Goal: Task Accomplishment & Management: Manage account settings

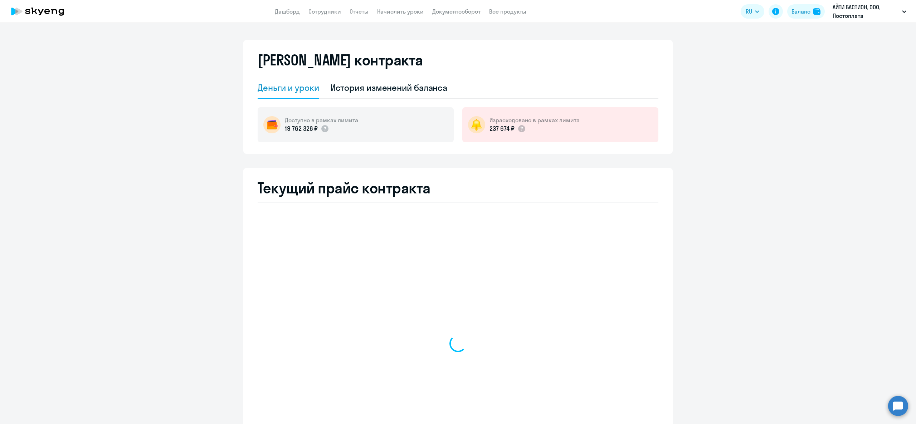
select select "english_adult_not_native_speaker"
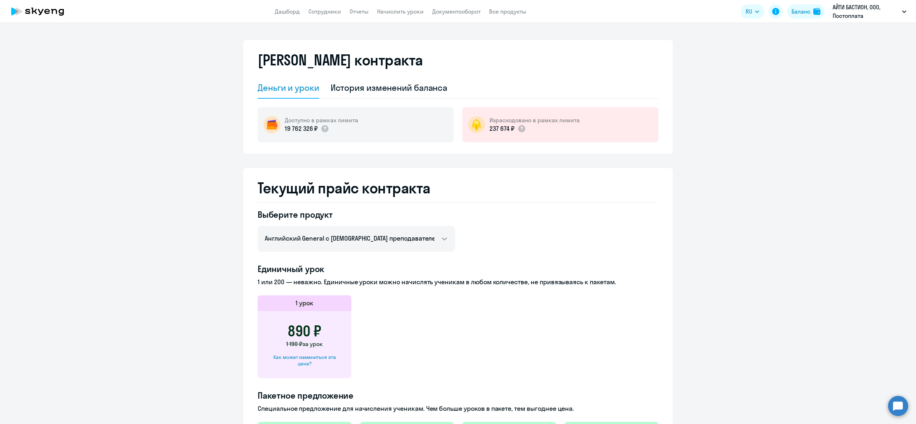
click at [311, 363] on div "Как может измениться эта цена?" at bounding box center [304, 360] width 71 height 13
select select "english_adult_not_native_speaker"
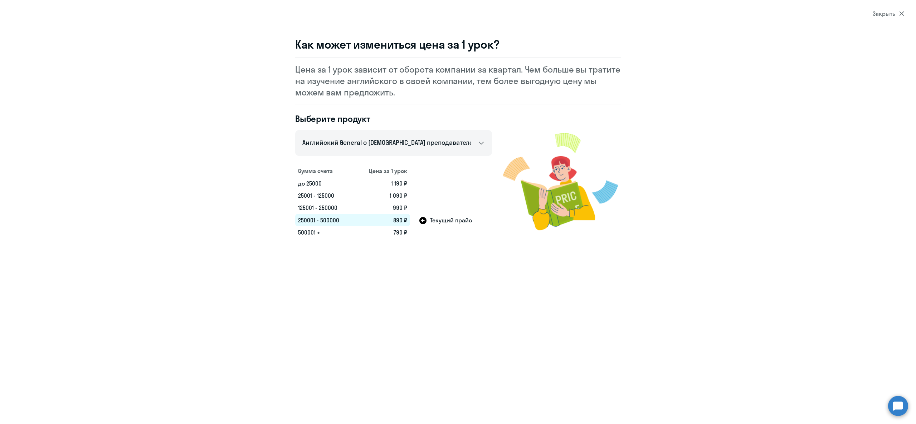
click at [313, 223] on td "250001 - 500000" at bounding box center [324, 220] width 59 height 13
click at [317, 221] on td "250001 - 500000" at bounding box center [324, 220] width 59 height 13
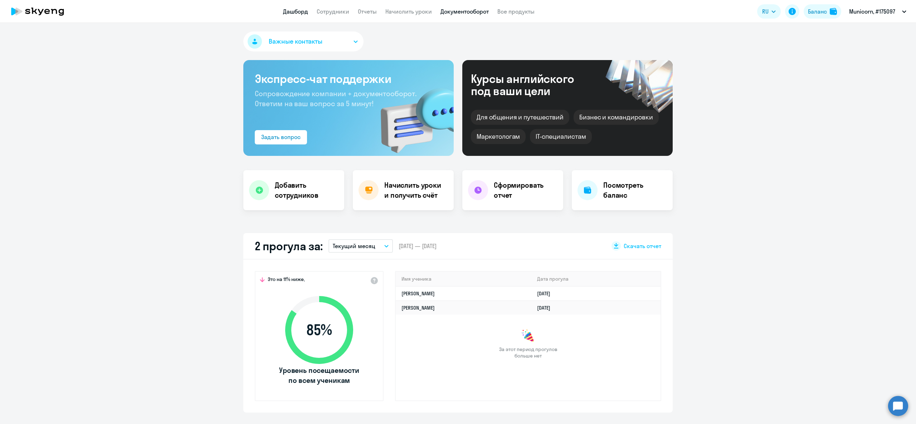
click at [447, 8] on link "Документооборот" at bounding box center [464, 11] width 48 height 7
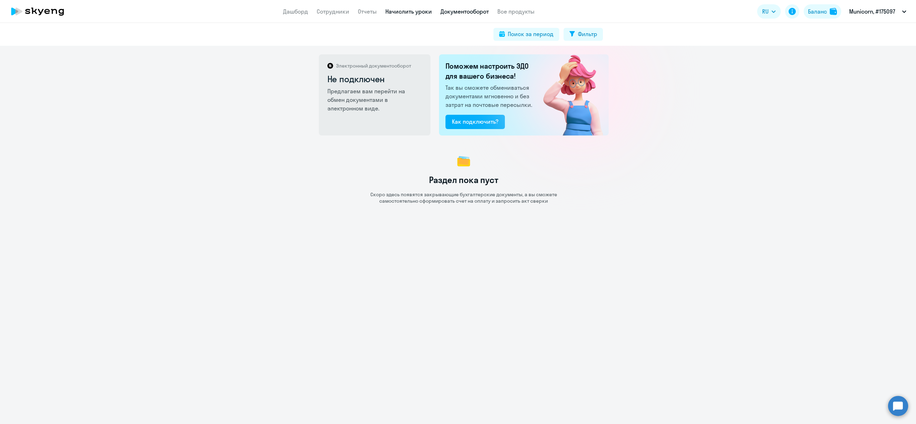
click at [420, 14] on link "Начислить уроки" at bounding box center [408, 11] width 47 height 7
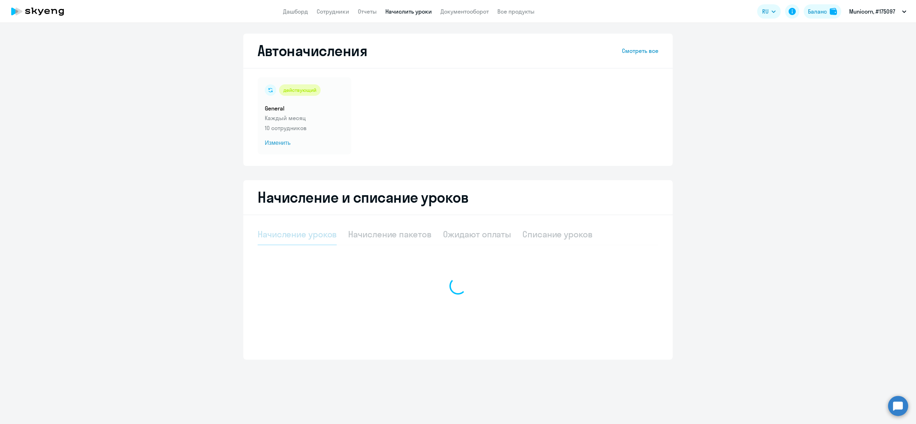
select select "10"
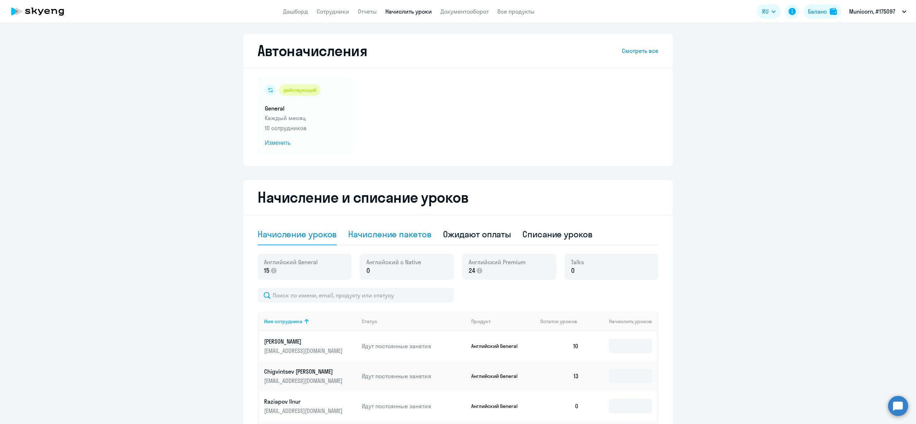
click at [397, 227] on div "Начисление пакетов" at bounding box center [389, 234] width 83 height 21
select select "10"
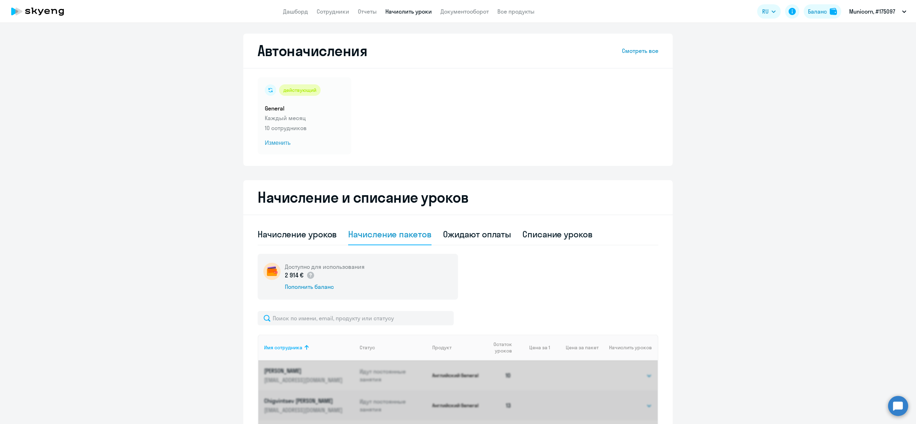
click at [391, 234] on div "Начисление пакетов" at bounding box center [389, 234] width 83 height 11
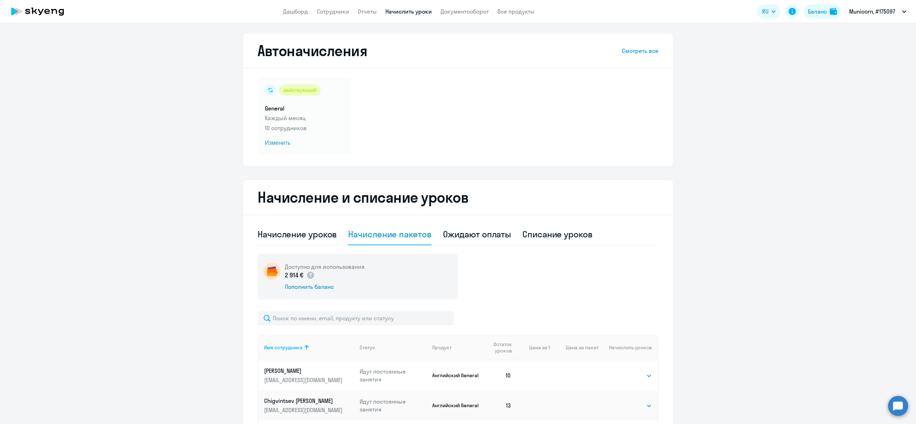
scroll to position [143, 0]
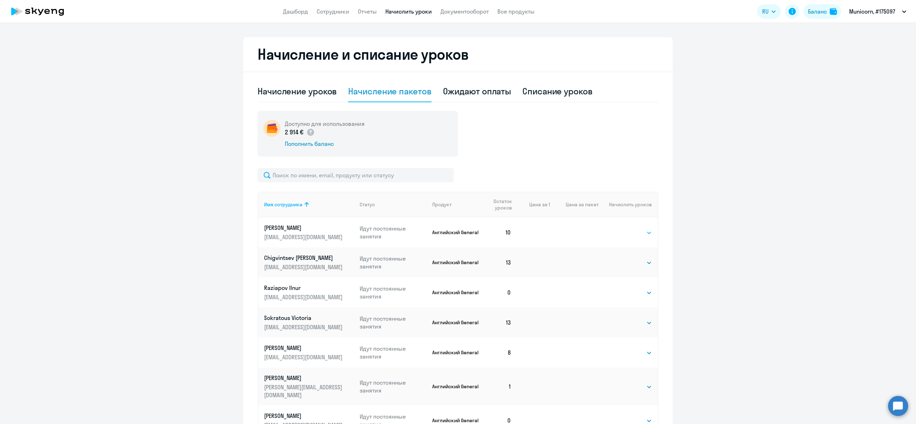
click at [634, 229] on select "Выбрать 4 8 16 32 64" at bounding box center [637, 233] width 29 height 9
select select "4"
click at [623, 229] on select "Выбрать 4 8 16 32 64" at bounding box center [637, 233] width 29 height 9
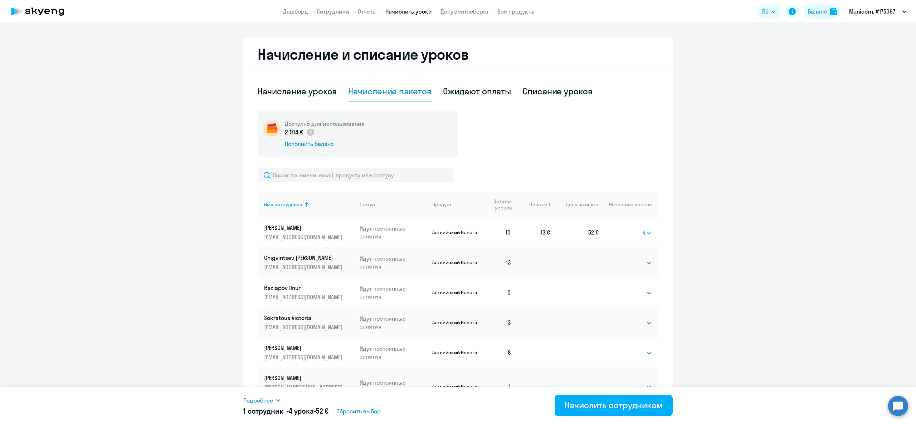
click at [643, 231] on select "Выбрать 4 8 16 32 64" at bounding box center [647, 233] width 9 height 9
select select
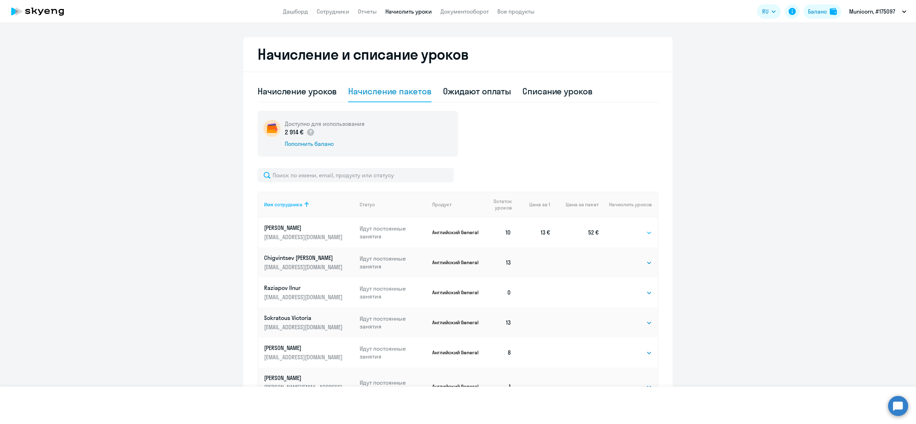
click at [643, 229] on select "Выбрать 4 8 16 32 64" at bounding box center [647, 233] width 9 height 9
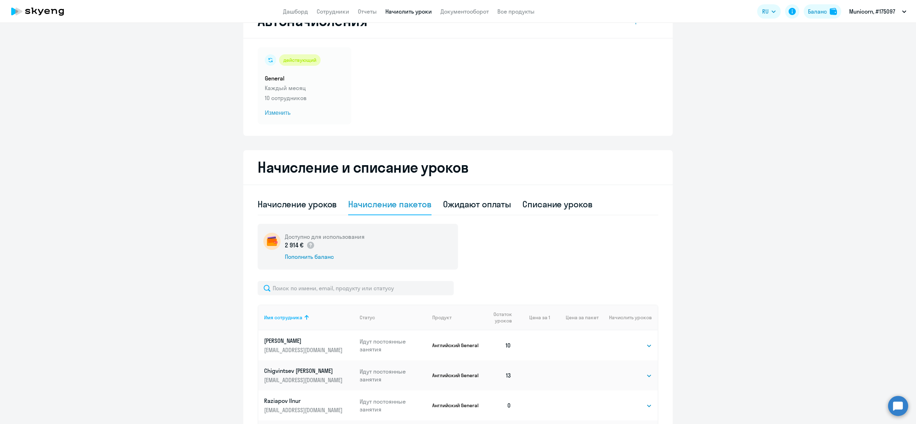
scroll to position [0, 0]
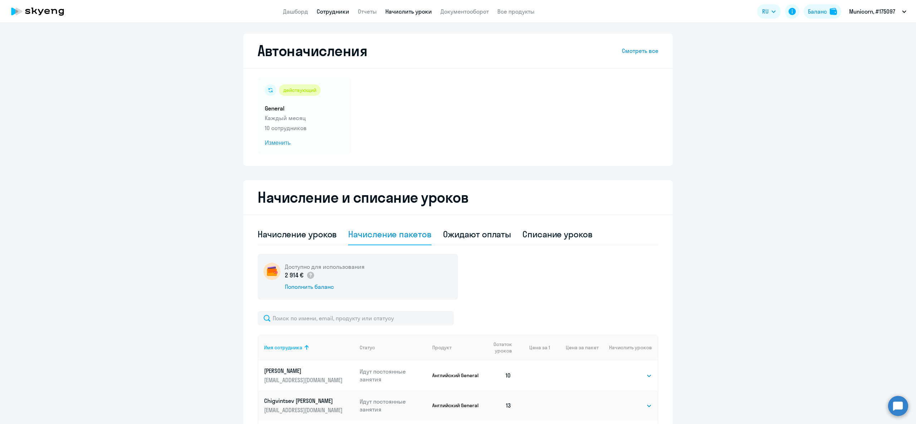
click at [342, 13] on link "Сотрудники" at bounding box center [333, 11] width 33 height 7
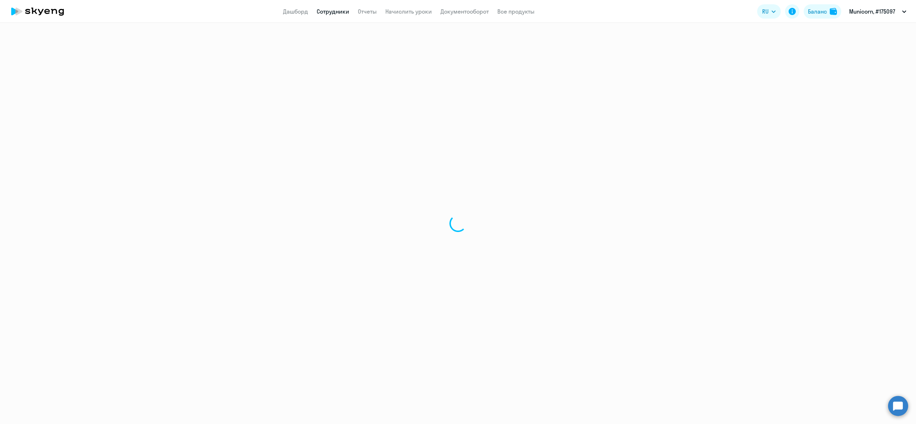
select select "30"
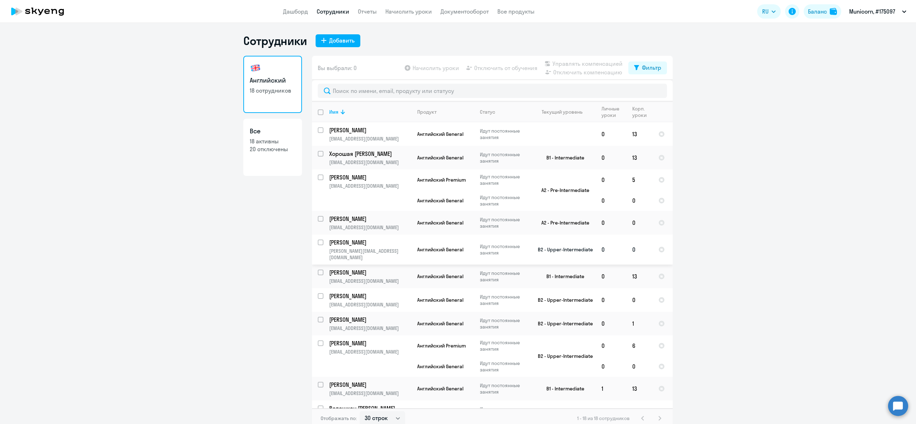
click at [331, 253] on p "[PERSON_NAME][EMAIL_ADDRESS][DOMAIN_NAME]" at bounding box center [370, 254] width 82 height 13
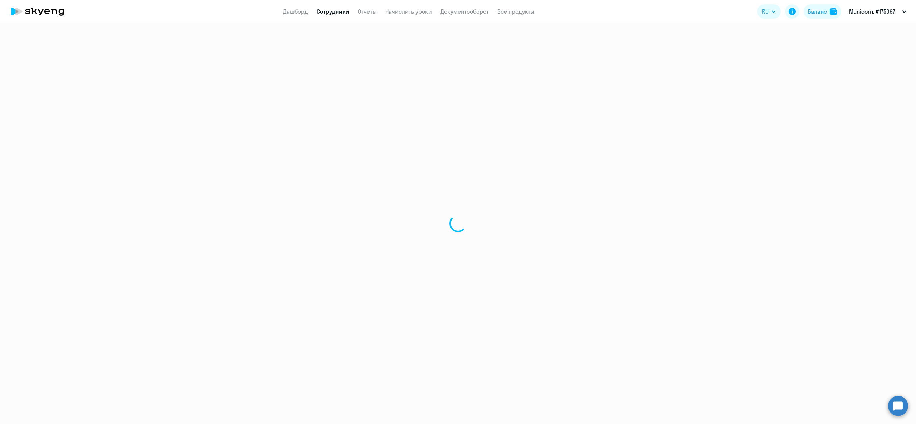
select select "english"
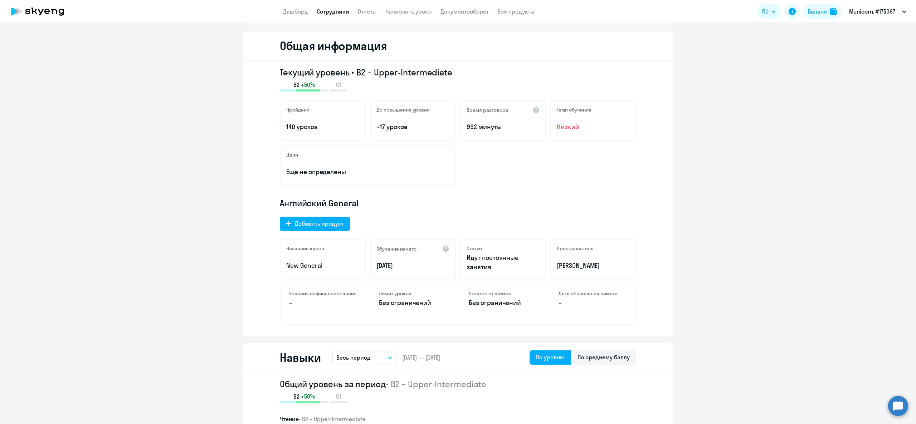
scroll to position [143, 0]
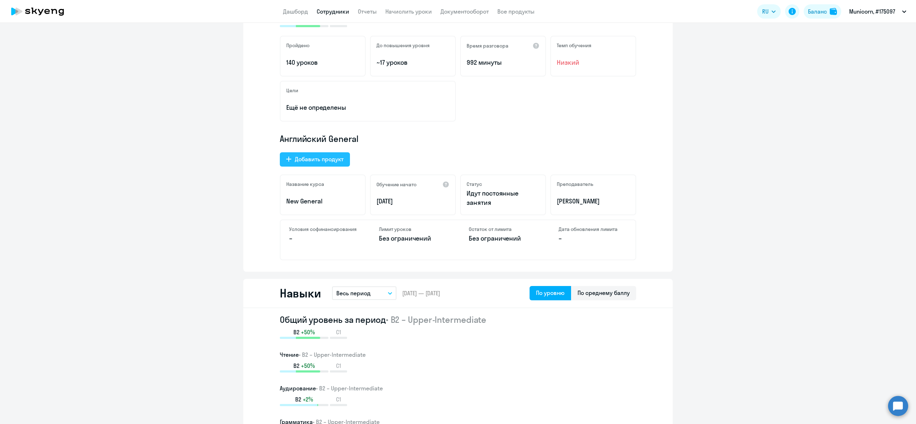
click at [317, 154] on button "Добавить продукт" at bounding box center [315, 159] width 70 height 14
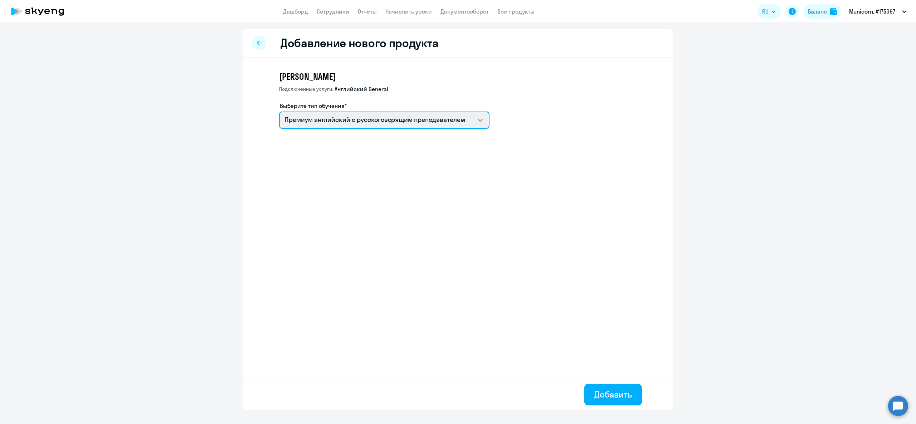
click at [342, 114] on select "Премиум английский с русскоговорящим преподавателем Премиум уроки по немецкому …" at bounding box center [384, 120] width 210 height 17
select select "spanish_adult_not_native_speaker_premium"
click at [279, 112] on select "Премиум английский с русскоговорящим преподавателем Премиум уроки по немецкому …" at bounding box center [384, 120] width 210 height 17
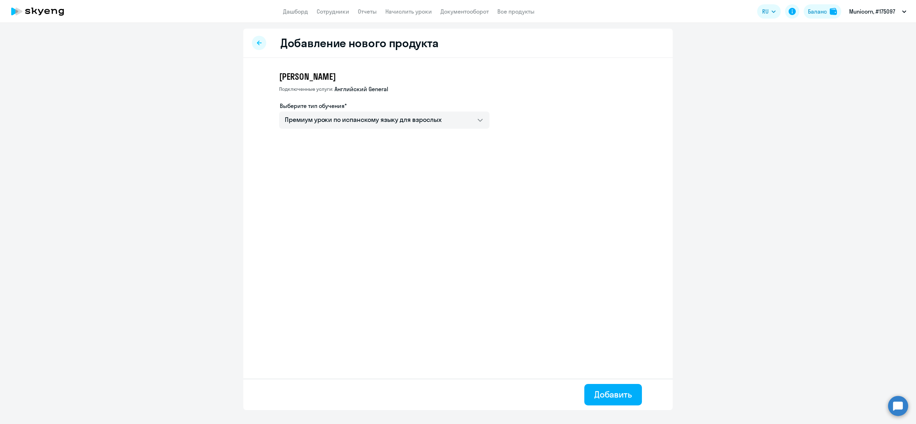
click at [265, 41] on div at bounding box center [259, 43] width 14 height 14
select select "english"
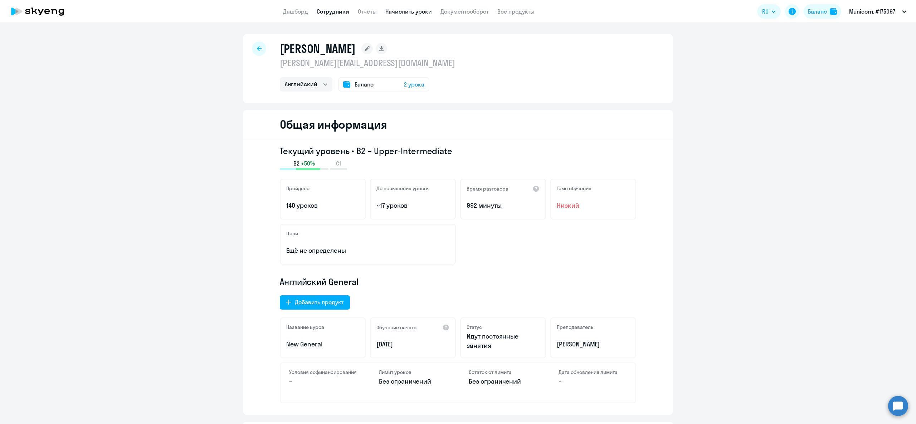
click at [410, 11] on link "Начислить уроки" at bounding box center [408, 11] width 47 height 7
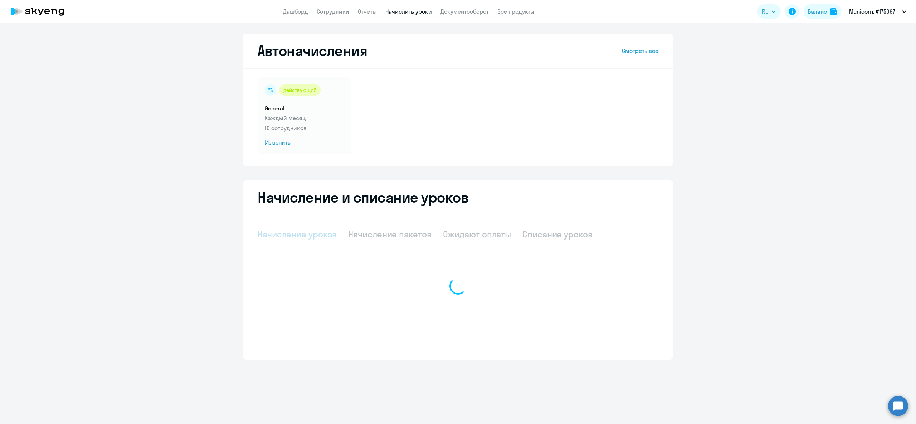
select select "10"
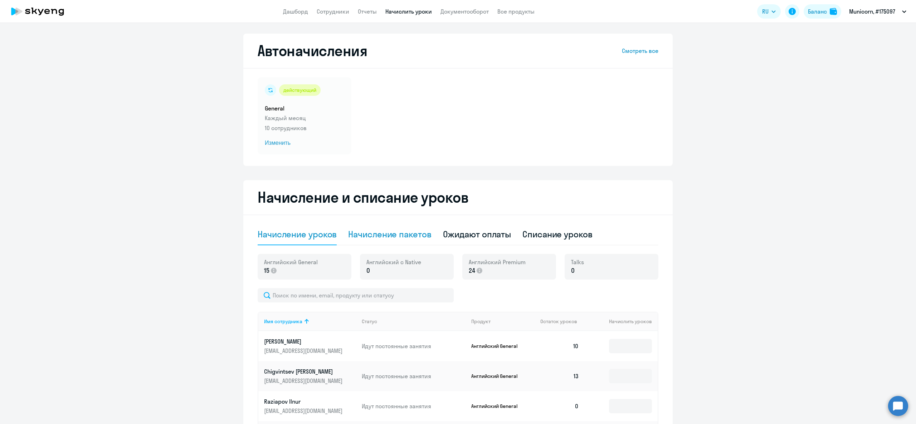
click at [375, 240] on div "Начисление пакетов" at bounding box center [389, 234] width 83 height 21
select select "10"
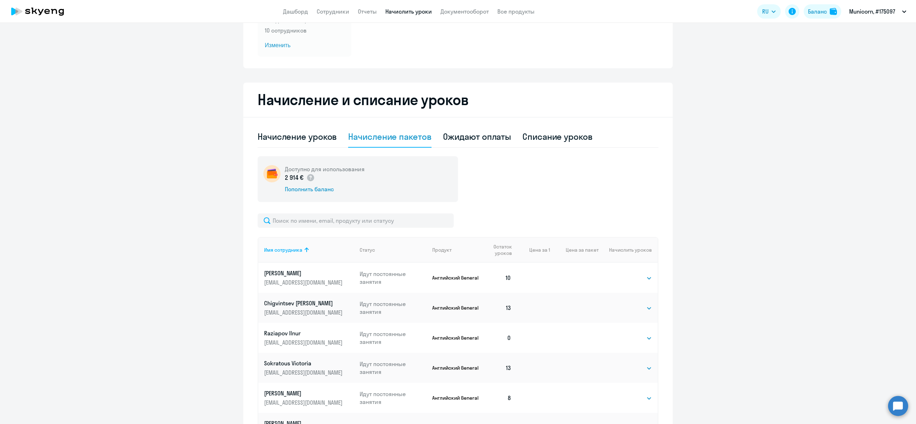
scroll to position [143, 0]
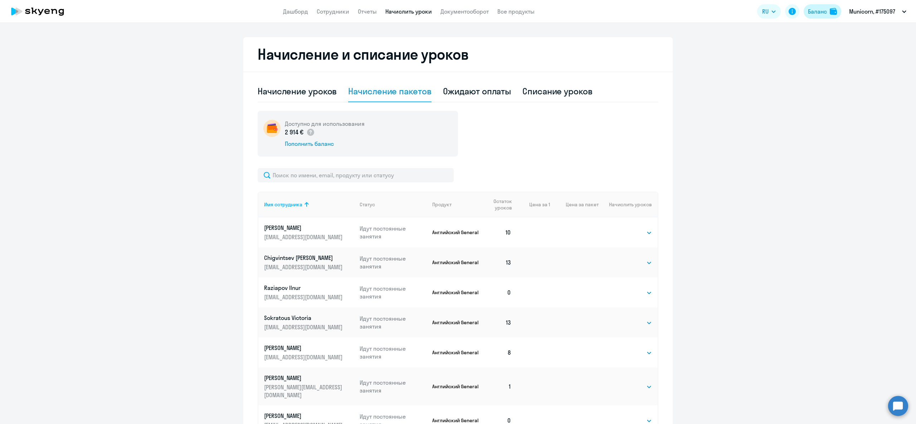
click at [828, 8] on button "Баланс" at bounding box center [823, 11] width 38 height 14
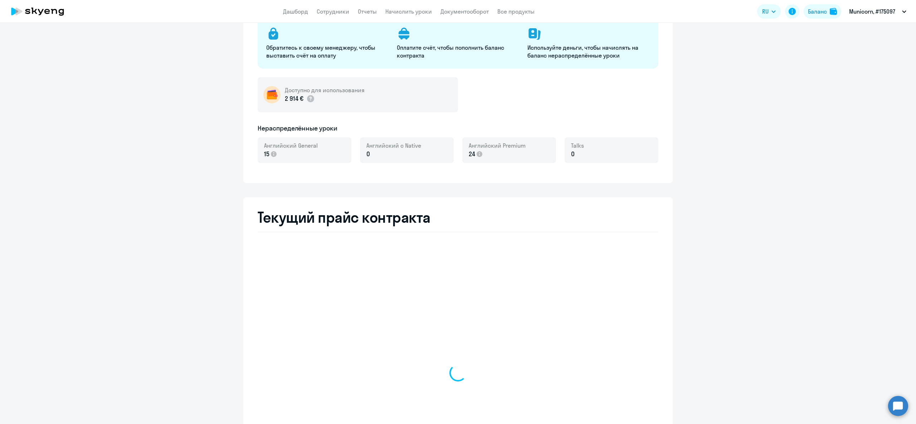
select select "english_adult_not_native_speaker"
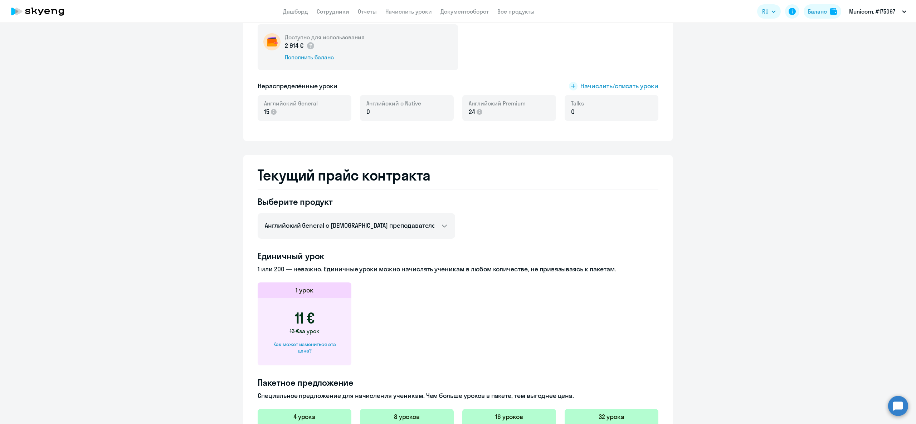
scroll to position [233, 0]
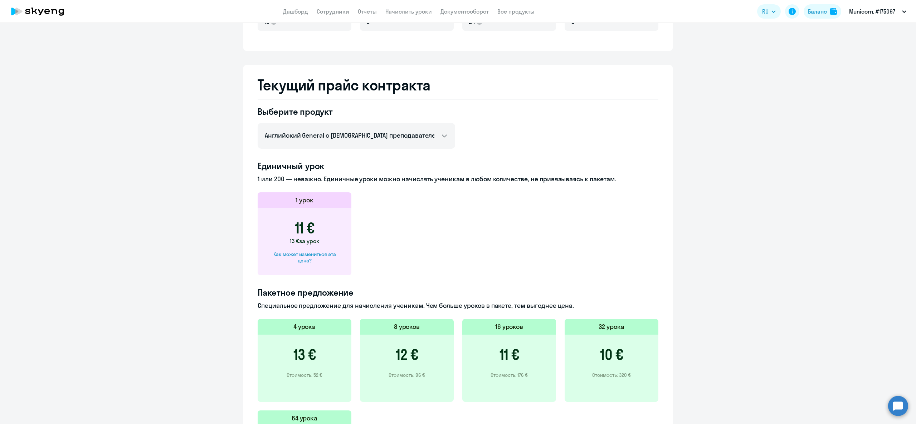
click at [296, 258] on div "Как может измениться эта цена?" at bounding box center [304, 257] width 71 height 13
select select "english_adult_not_native_speaker"
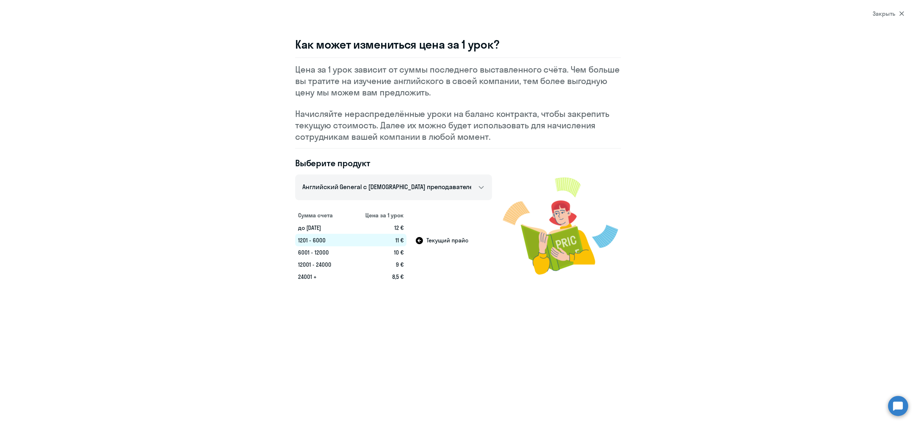
click at [892, 9] on section "Закрыть Как может измениться цена за 1 урок? Цена за 1 урок зависит от суммы по…" at bounding box center [458, 212] width 916 height 424
click at [889, 11] on div "Закрыть" at bounding box center [888, 13] width 31 height 9
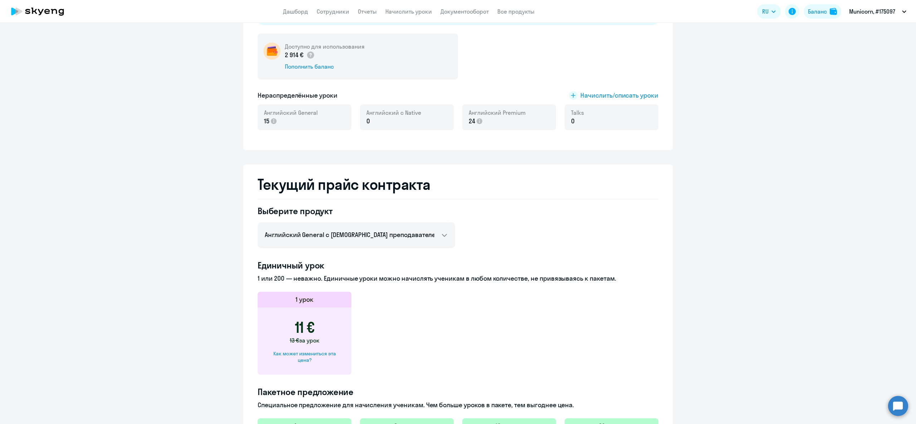
scroll to position [0, 0]
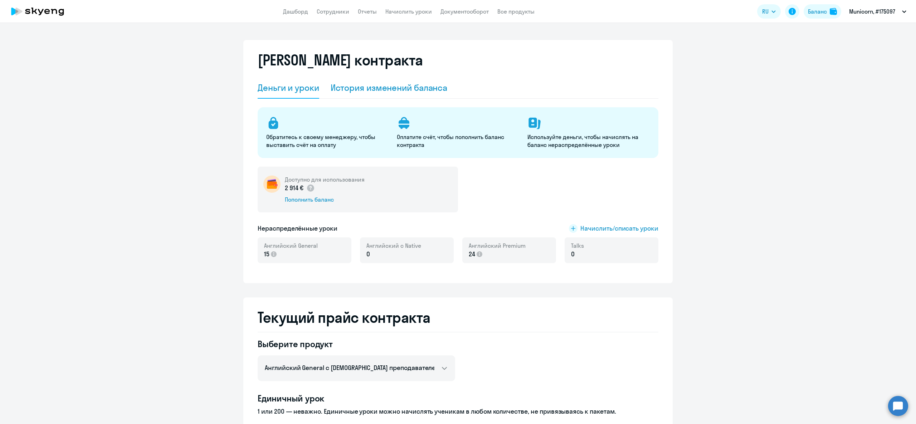
click at [364, 88] on div "История изменений баланса" at bounding box center [389, 87] width 117 height 11
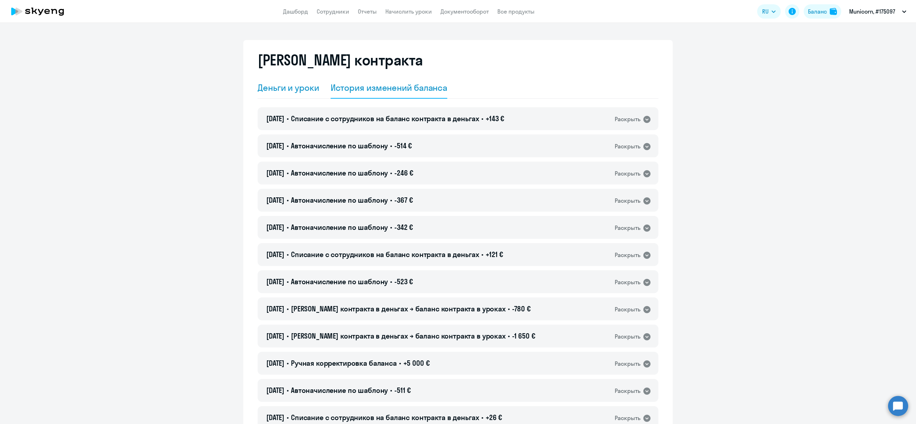
click at [285, 91] on div "Деньги и уроки" at bounding box center [289, 87] width 62 height 11
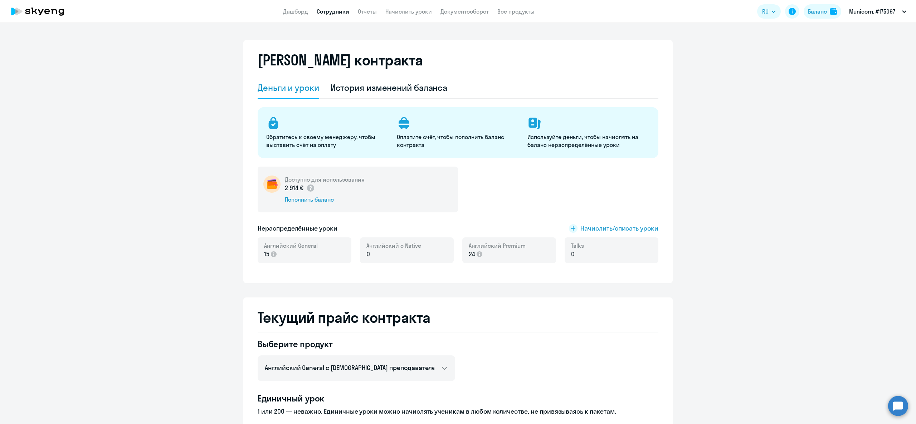
click at [345, 12] on link "Сотрудники" at bounding box center [333, 11] width 33 height 7
select select "30"
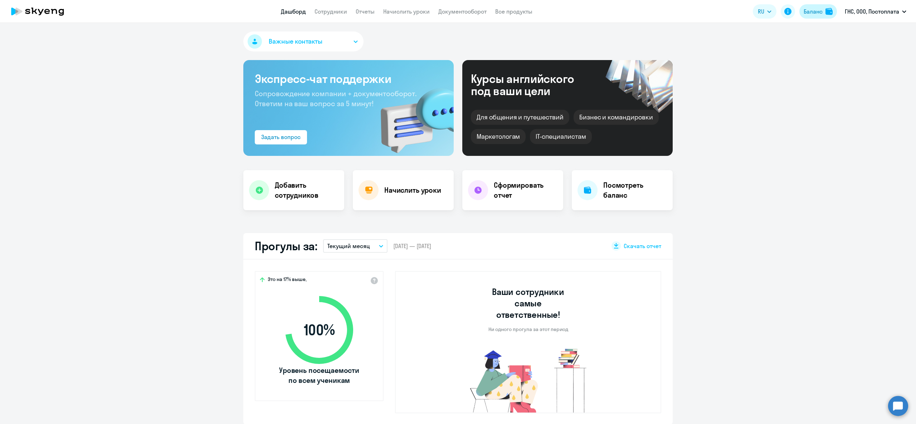
click at [817, 8] on div "Баланс" at bounding box center [813, 11] width 19 height 9
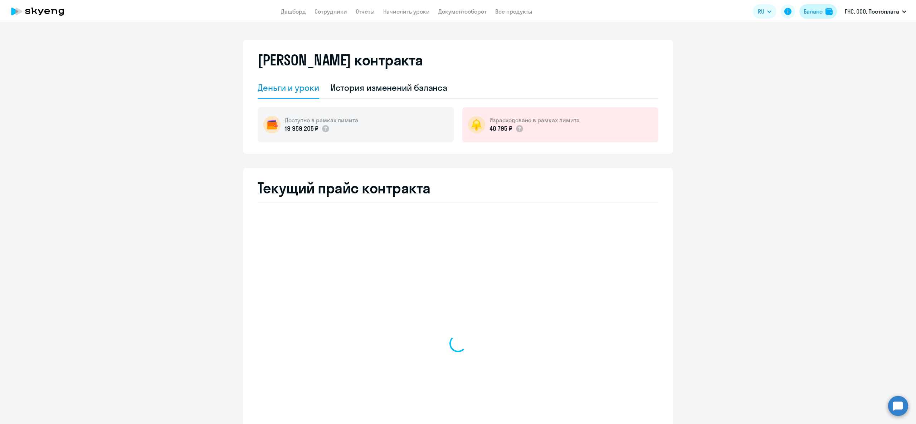
select select "english_adult_not_native_speaker"
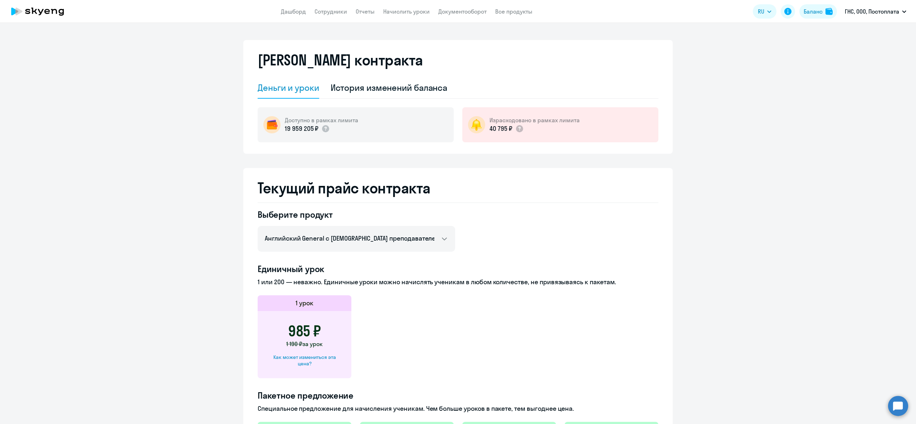
click at [288, 354] on div "Как может измениться эта цена?" at bounding box center [304, 360] width 71 height 13
select select "english_adult_not_native_speaker"
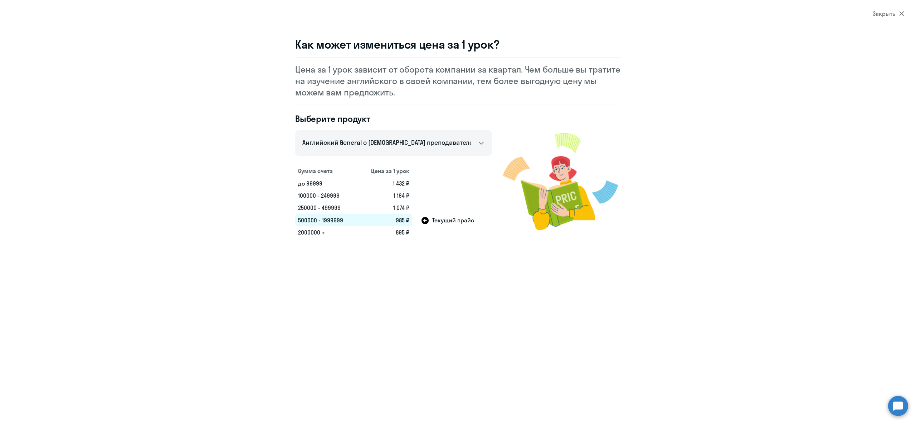
click at [878, 13] on div "Закрыть" at bounding box center [888, 13] width 31 height 9
